Goal: Task Accomplishment & Management: Manage account settings

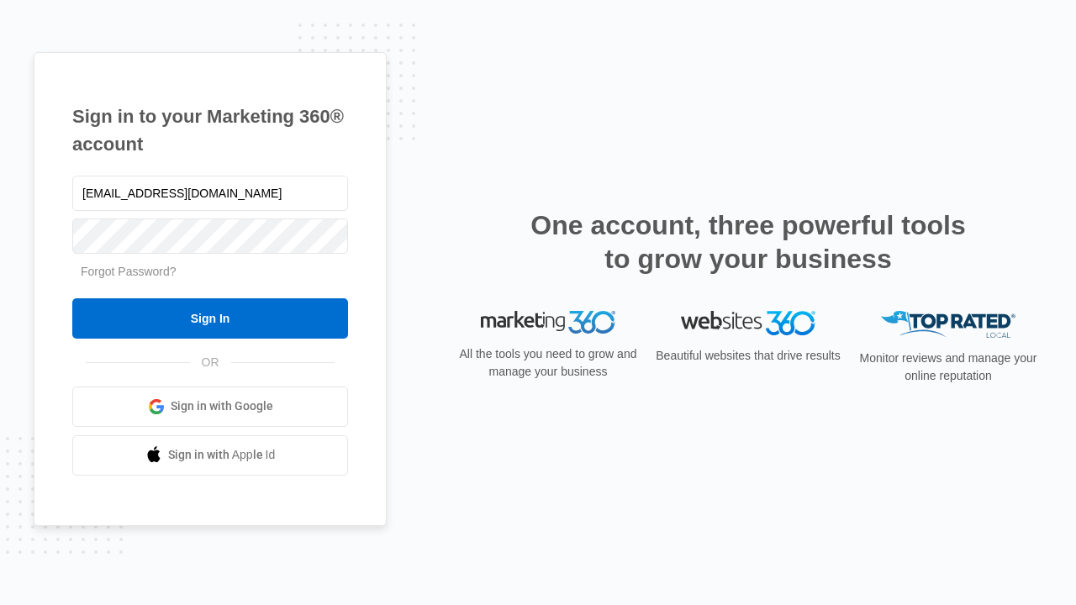
type input "[EMAIL_ADDRESS][DOMAIN_NAME]"
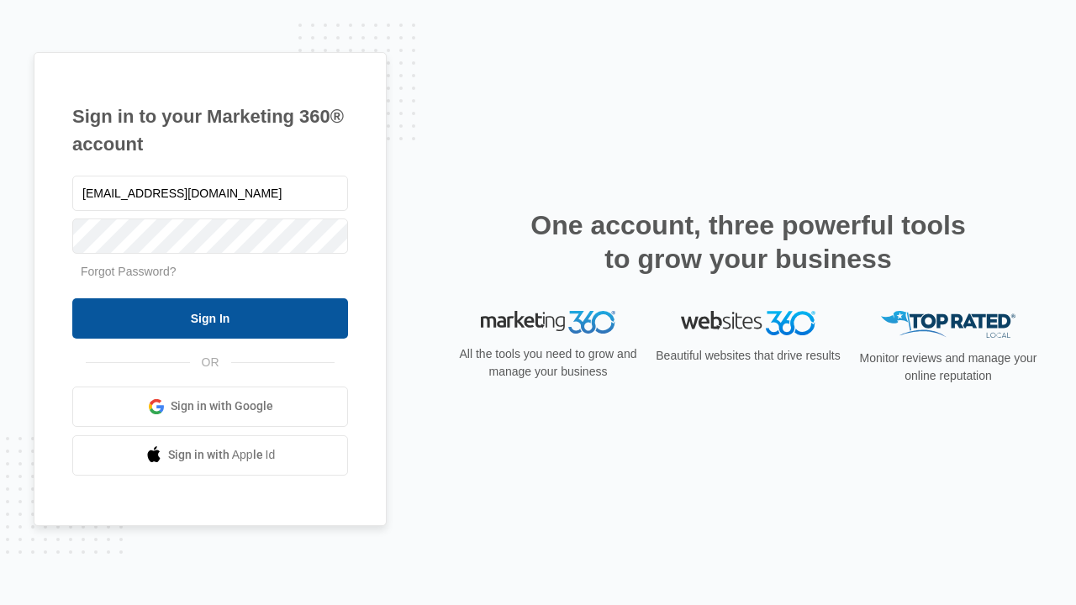
click at [210, 318] on input "Sign In" at bounding box center [210, 318] width 276 height 40
